Goal: Task Accomplishment & Management: Manage account settings

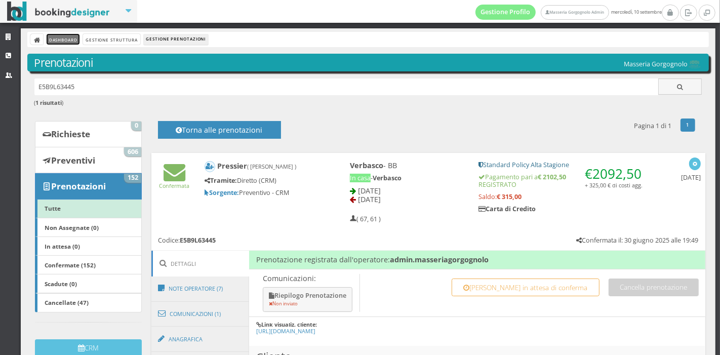
click at [66, 39] on link "Dashboard" at bounding box center [63, 39] width 33 height 11
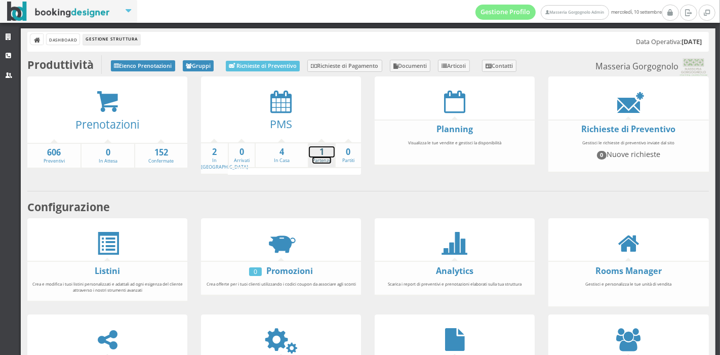
click at [316, 163] on link "1 Partenze" at bounding box center [322, 155] width 26 height 18
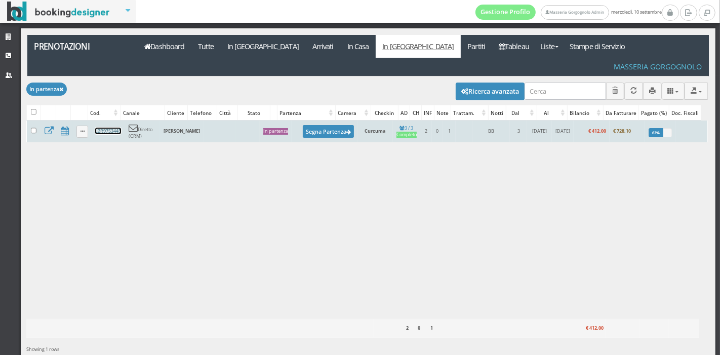
click at [101, 128] on link "L2R97S3445" at bounding box center [108, 131] width 26 height 7
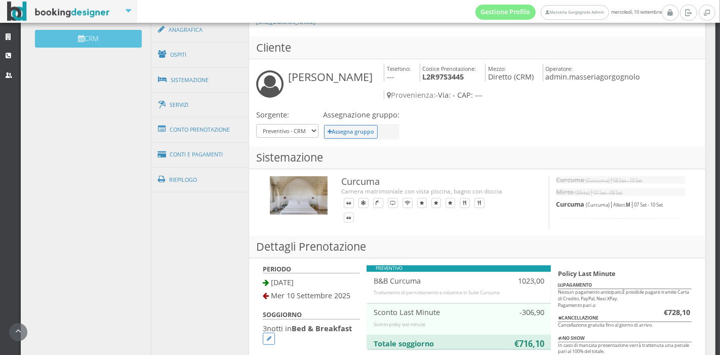
scroll to position [362, 0]
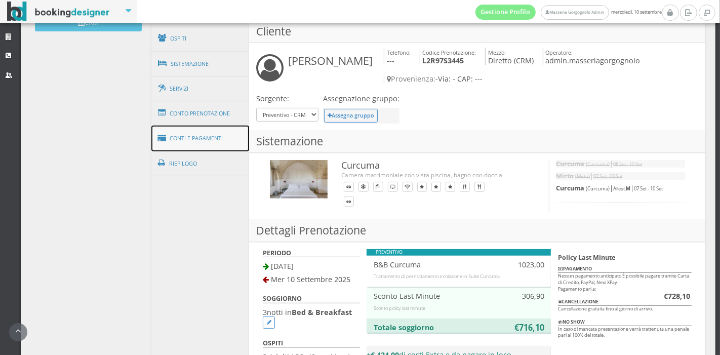
click at [206, 141] on link "Conti e Pagamenti" at bounding box center [200, 138] width 98 height 26
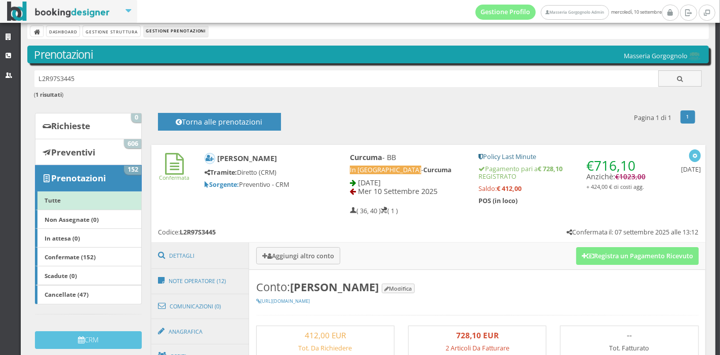
scroll to position [3, 0]
